Goal: Find specific page/section: Find specific page/section

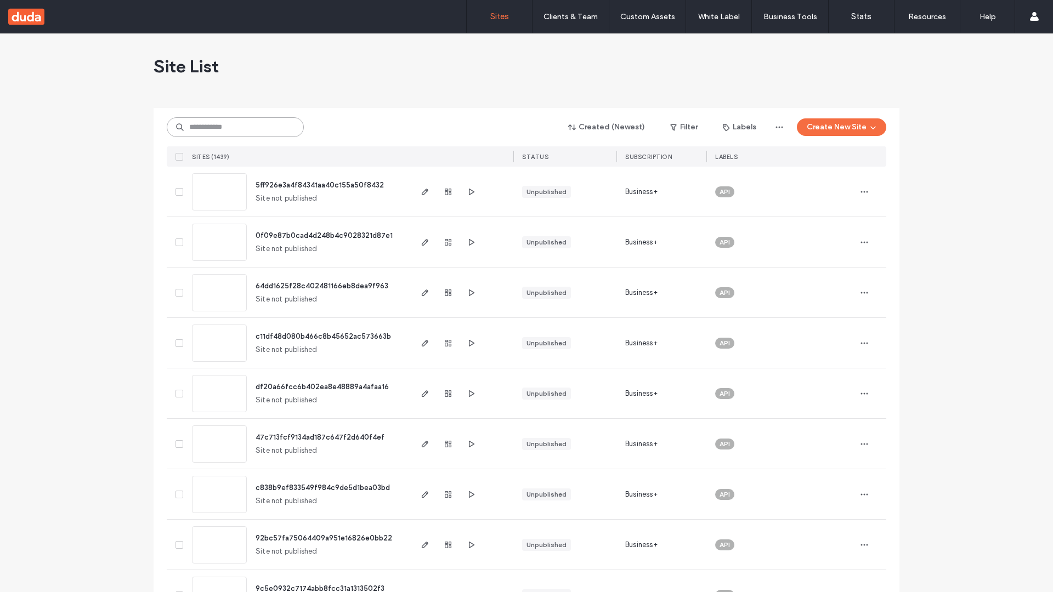
click at [235, 127] on input at bounding box center [235, 127] width 137 height 20
type input "**********"
click at [321, 185] on span "5ff926e3a4f84341aa40c155a50f8432" at bounding box center [320, 185] width 128 height 8
